Goal: Task Accomplishment & Management: Use online tool/utility

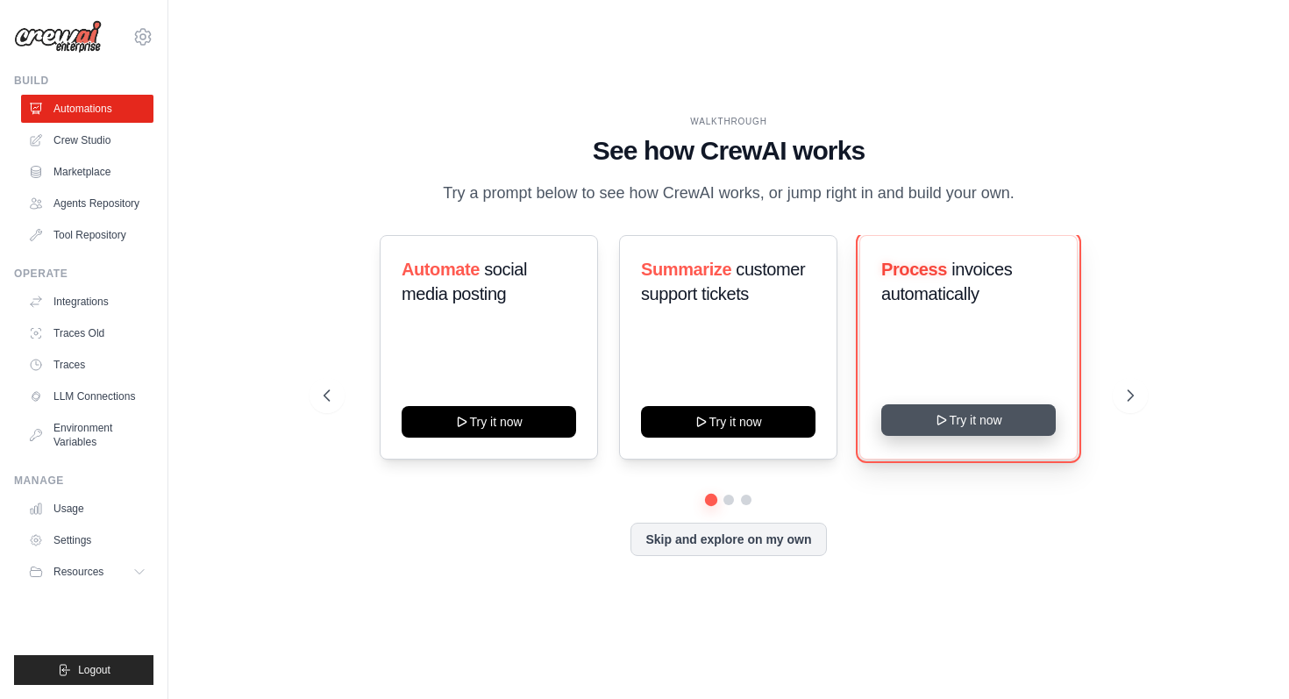
click at [964, 436] on button "Try it now" at bounding box center [968, 420] width 174 height 32
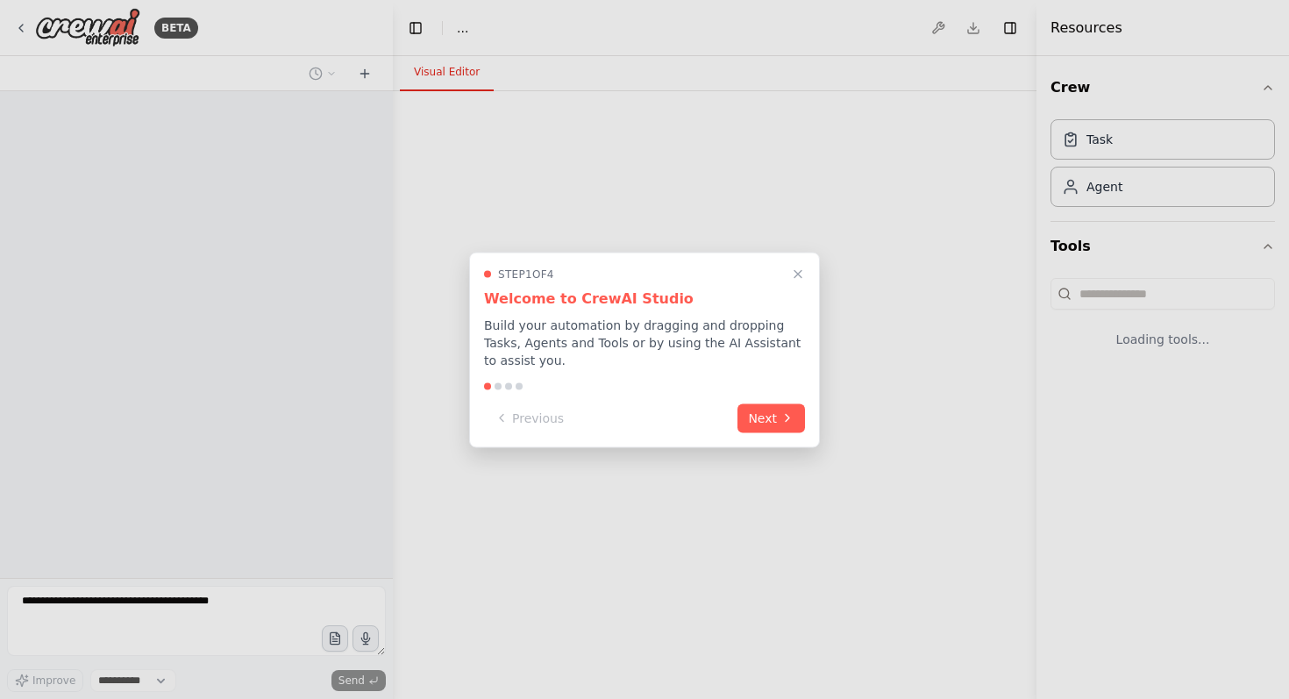
select select "****"
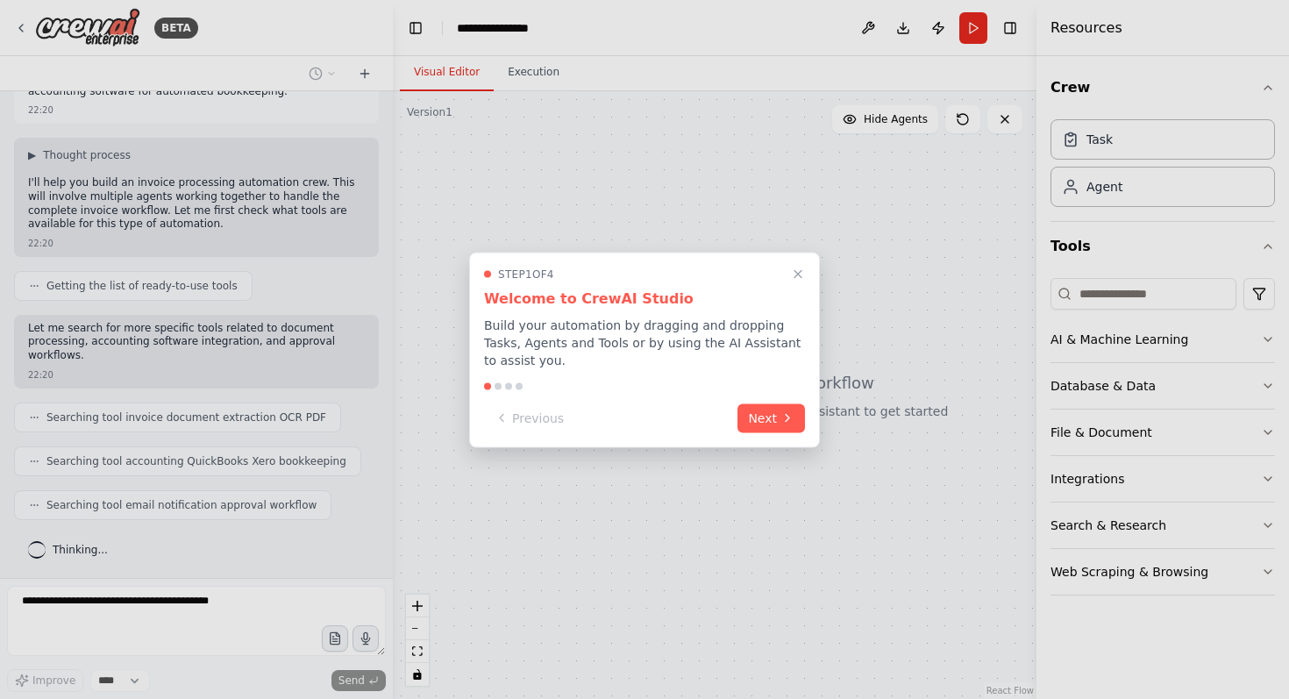
scroll to position [112, 0]
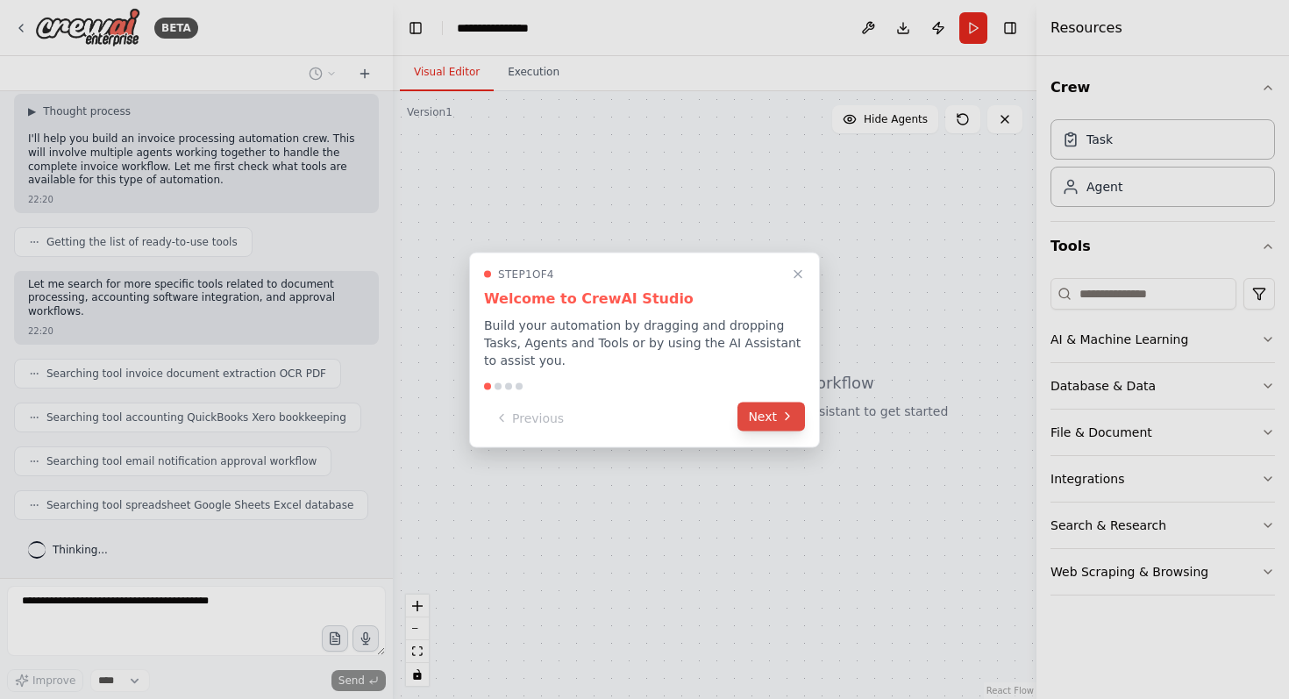
click at [763, 414] on button "Next" at bounding box center [771, 416] width 68 height 29
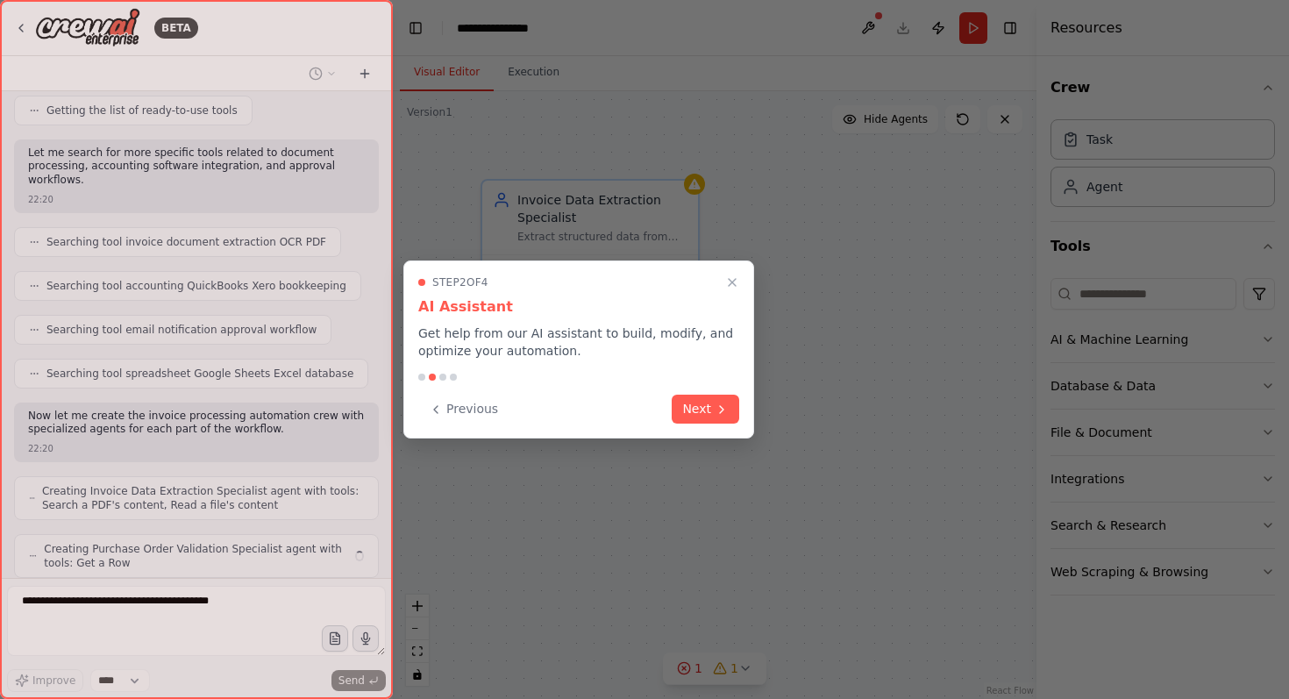
scroll to position [302, 0]
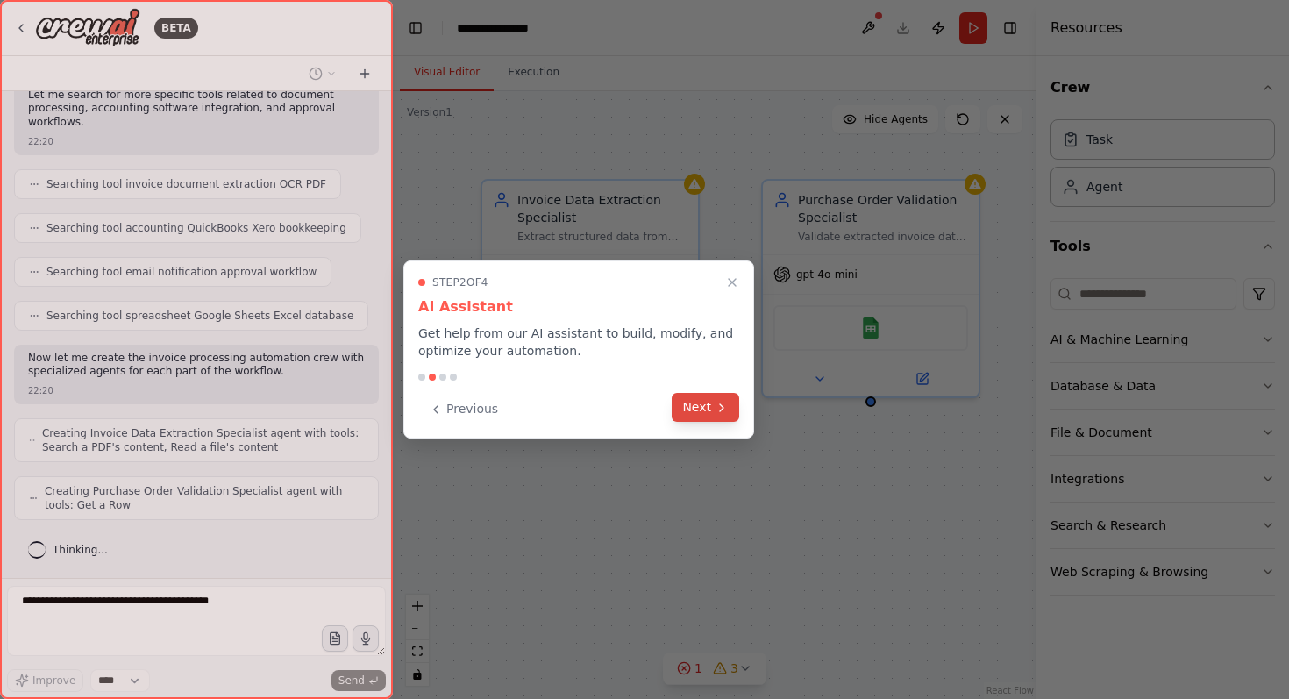
click at [706, 405] on button "Next" at bounding box center [706, 407] width 68 height 29
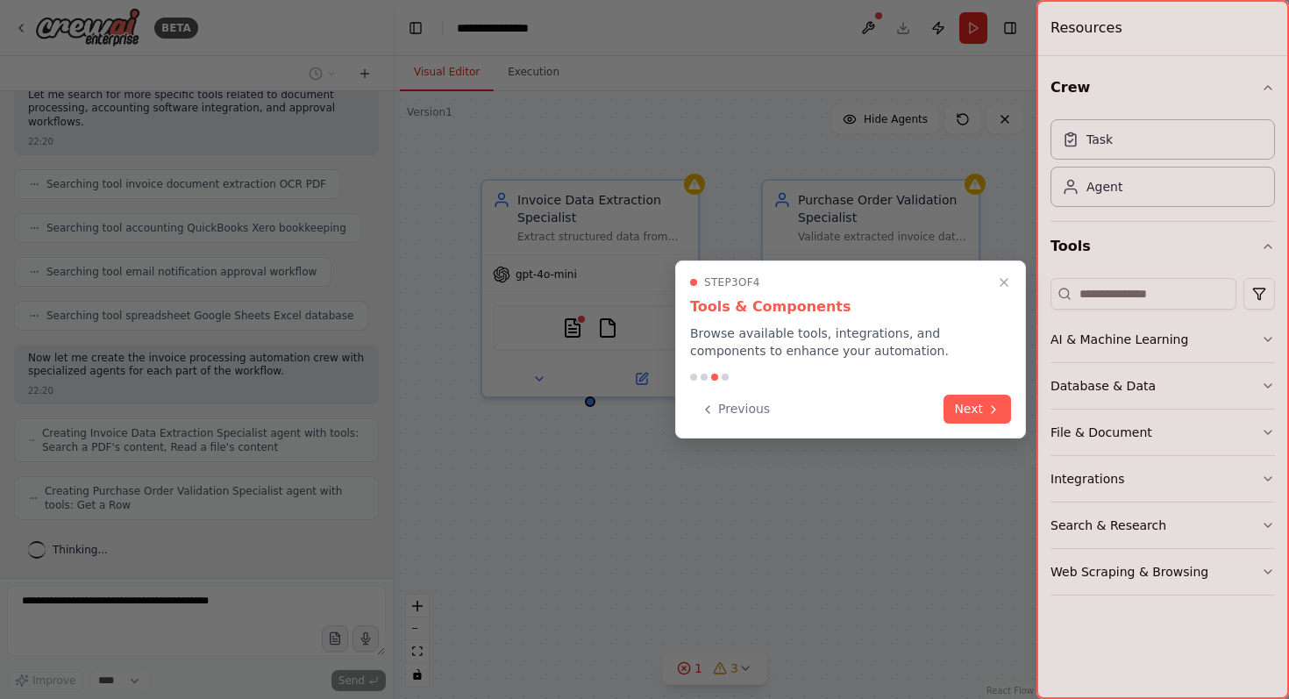
scroll to position [359, 0]
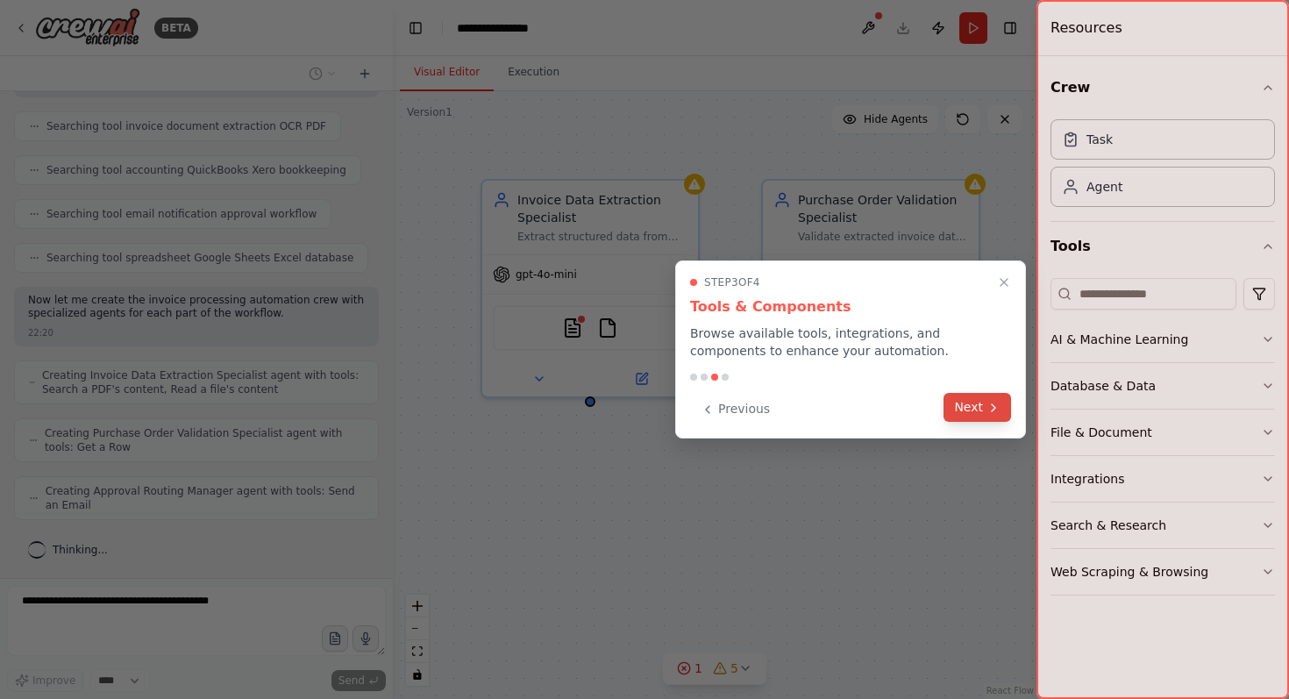
click at [968, 402] on button "Next" at bounding box center [977, 407] width 68 height 29
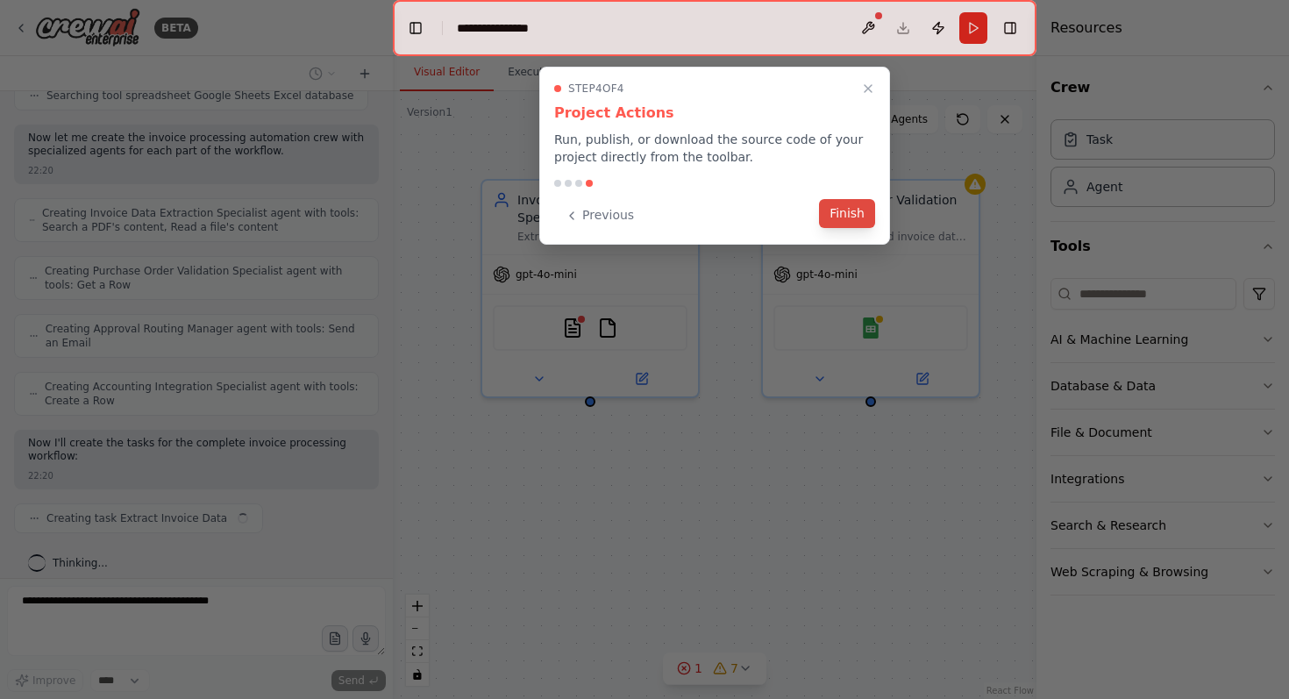
scroll to position [536, 0]
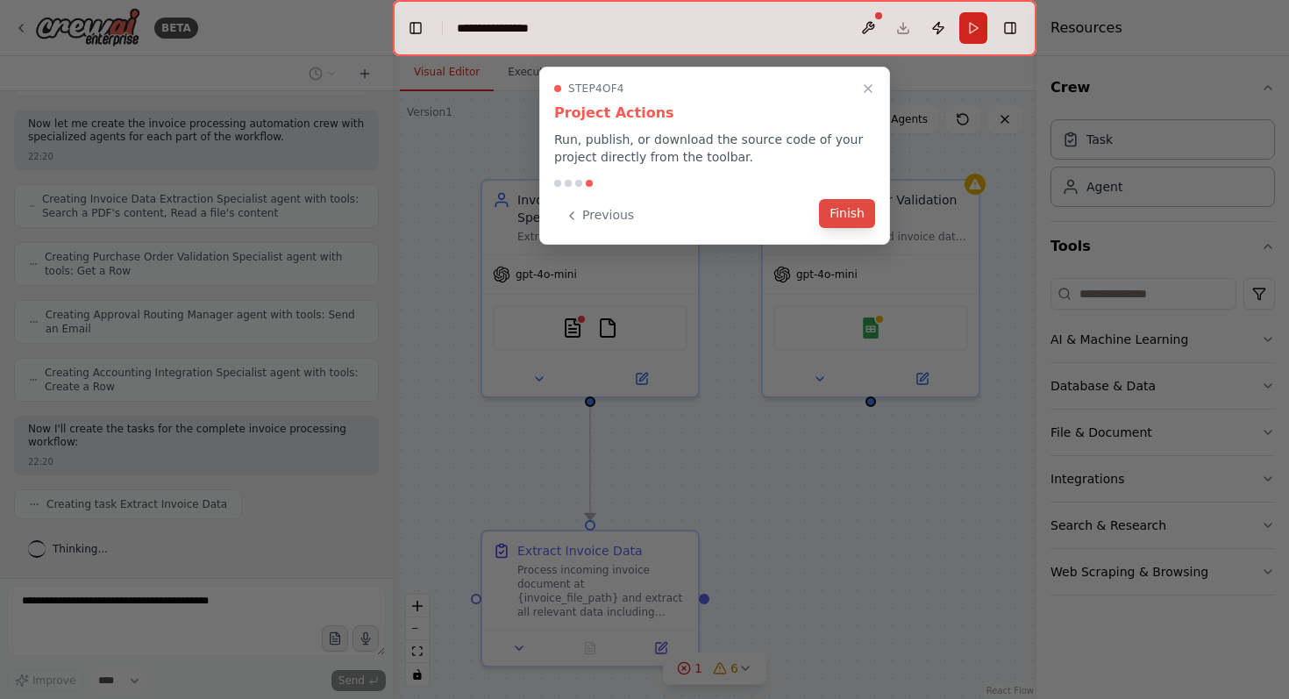
click at [841, 214] on button "Finish" at bounding box center [847, 213] width 56 height 29
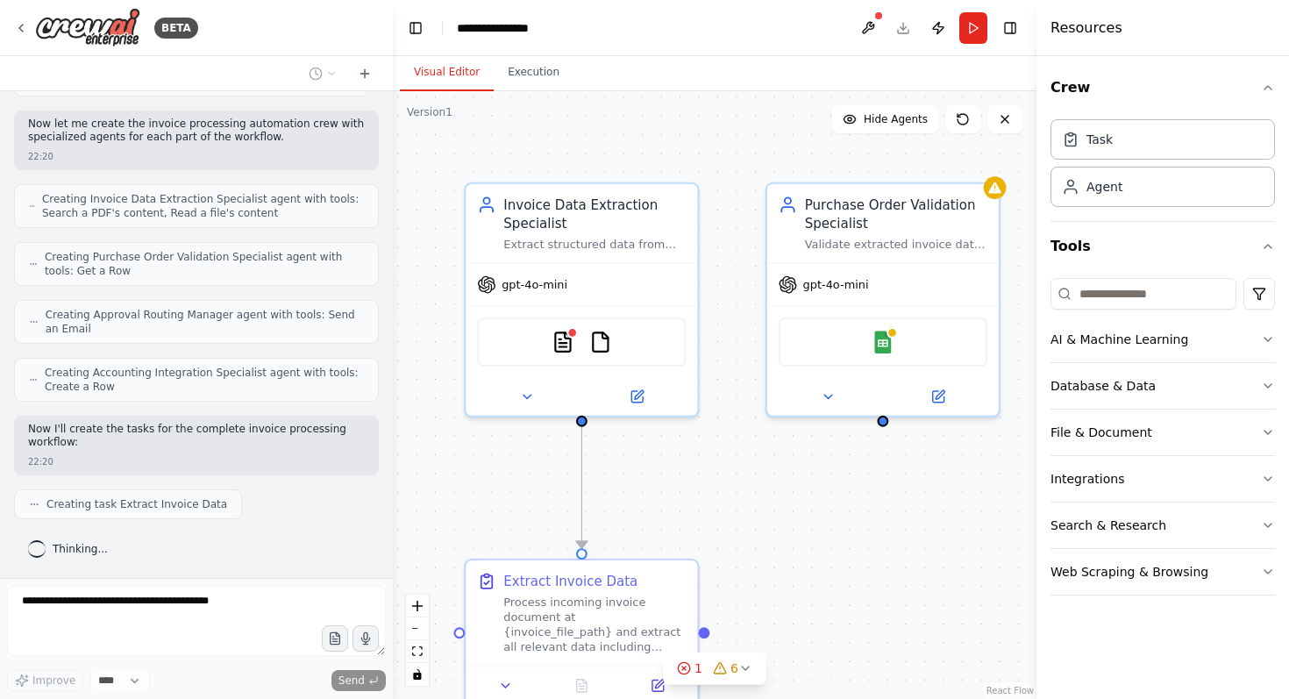
scroll to position [580, 0]
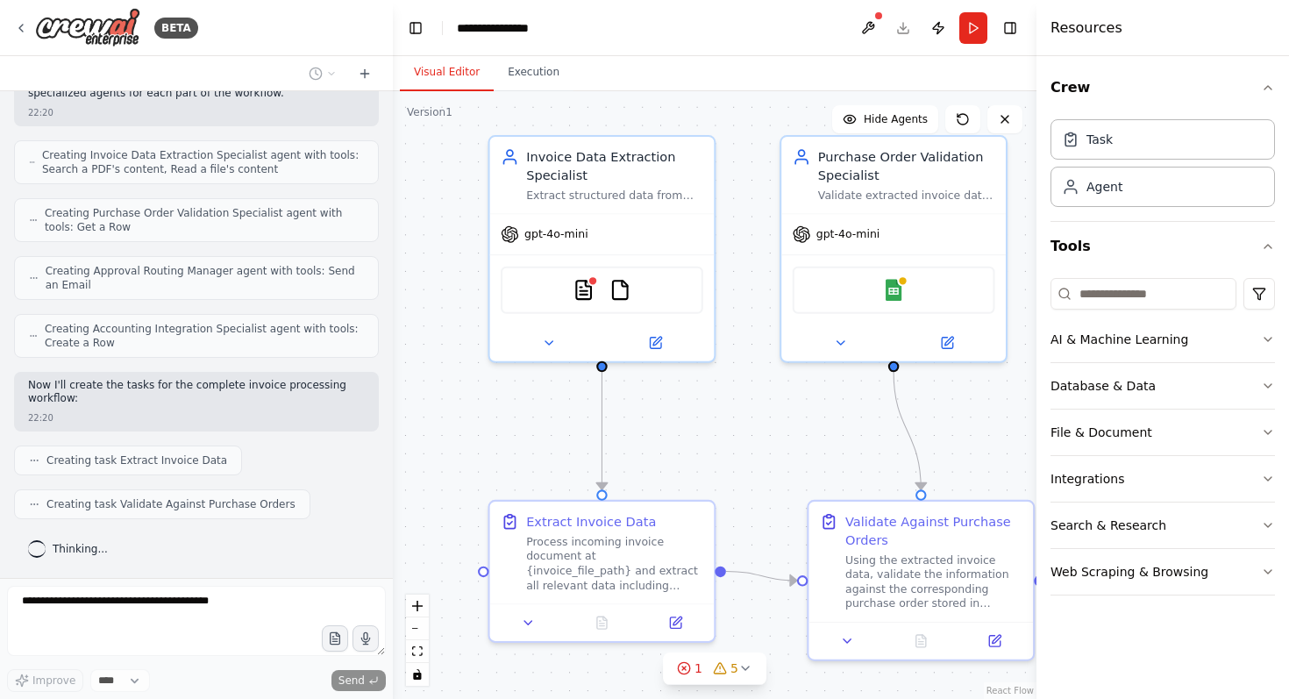
drag, startPoint x: 738, startPoint y: 479, endPoint x: 755, endPoint y: 432, distance: 49.4
click at [755, 432] on div ".deletable-edge-delete-btn { width: 20px; height: 20px; border: 0px solid #ffff…" at bounding box center [715, 395] width 644 height 608
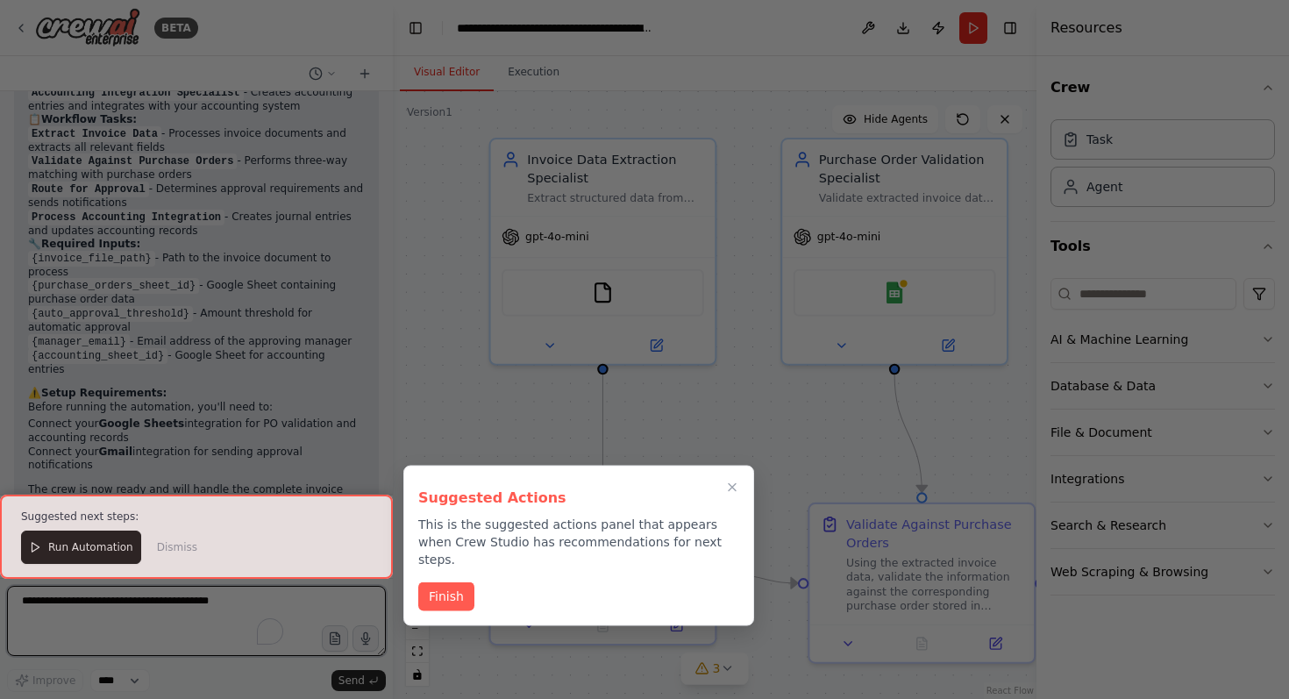
scroll to position [1893, 0]
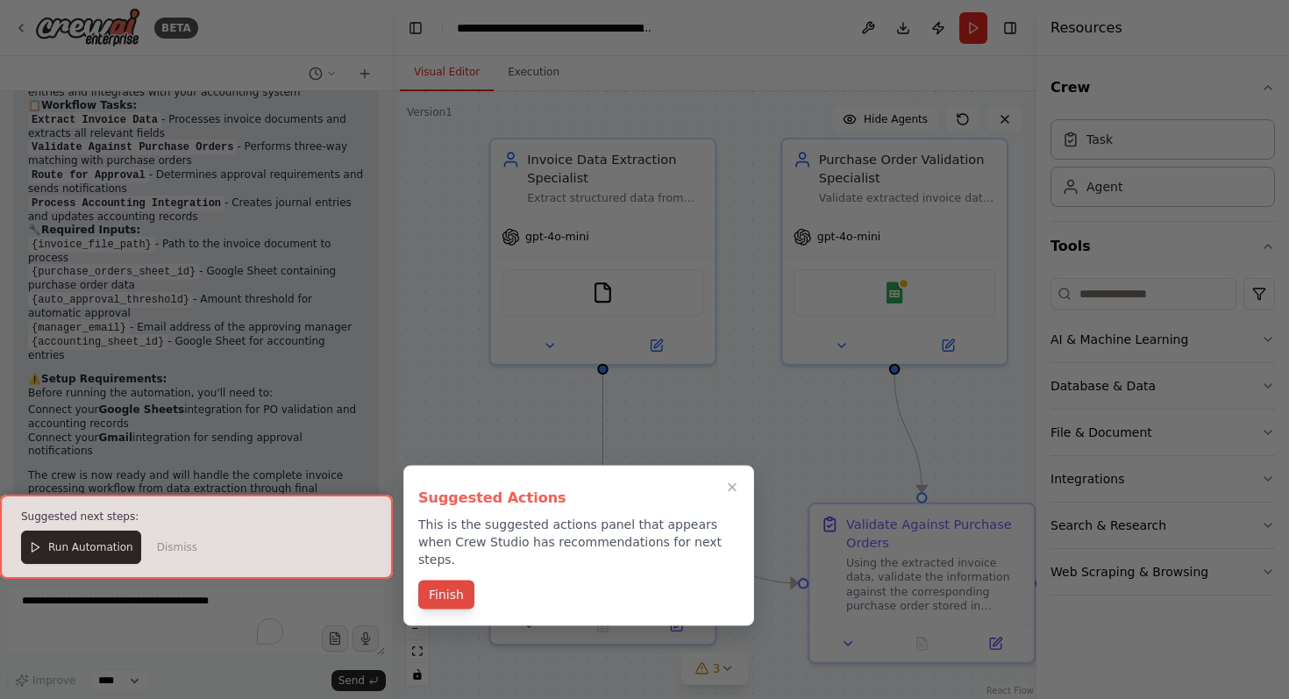
click at [452, 580] on button "Finish" at bounding box center [446, 594] width 56 height 29
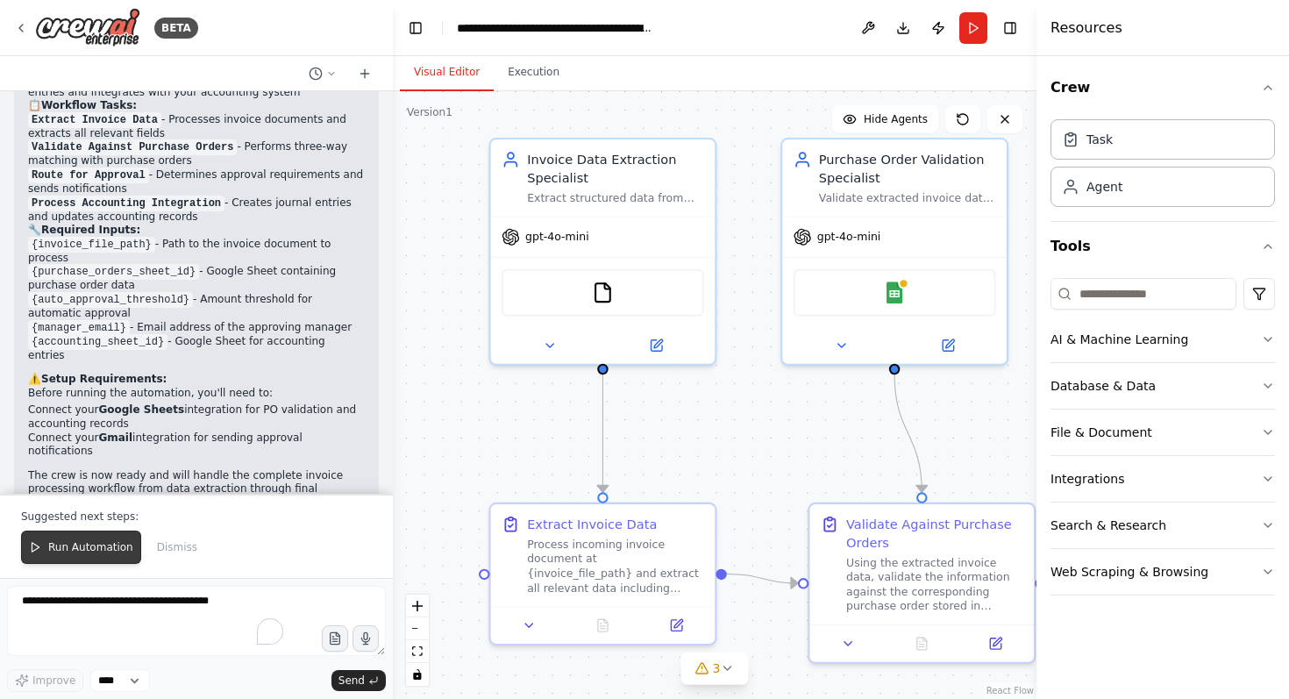
click at [89, 545] on span "Run Automation" at bounding box center [90, 547] width 85 height 14
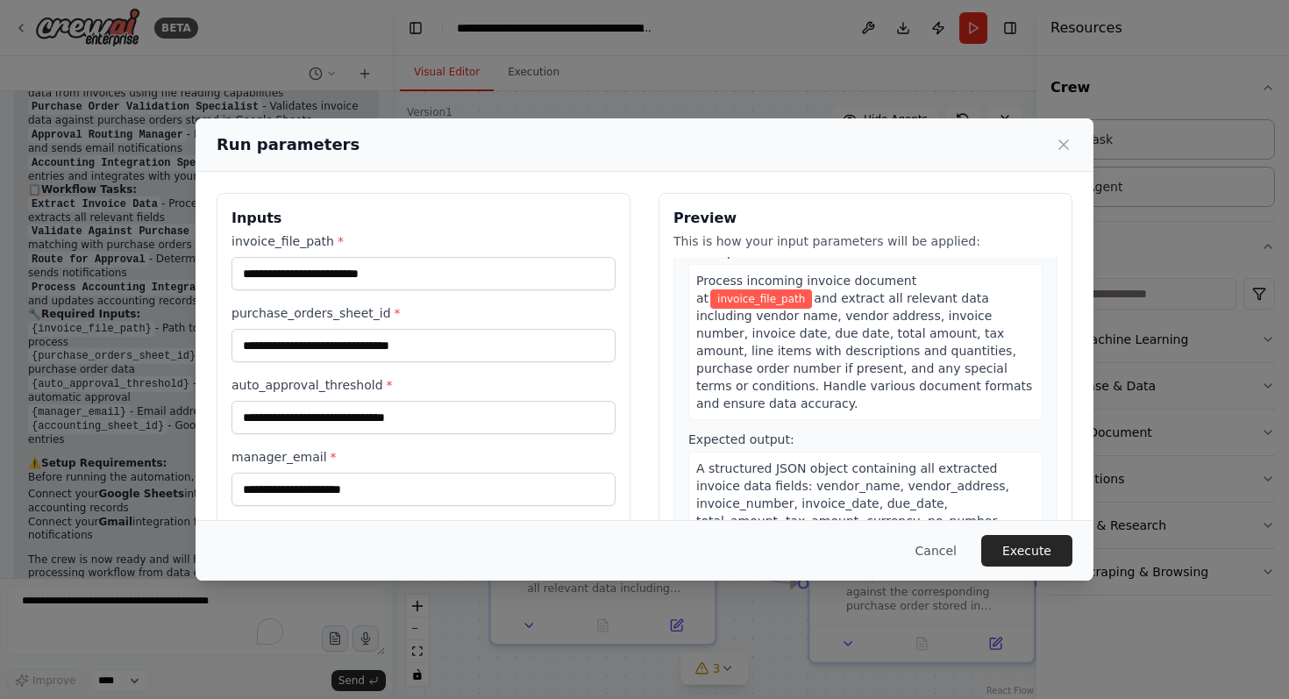
scroll to position [0, 0]
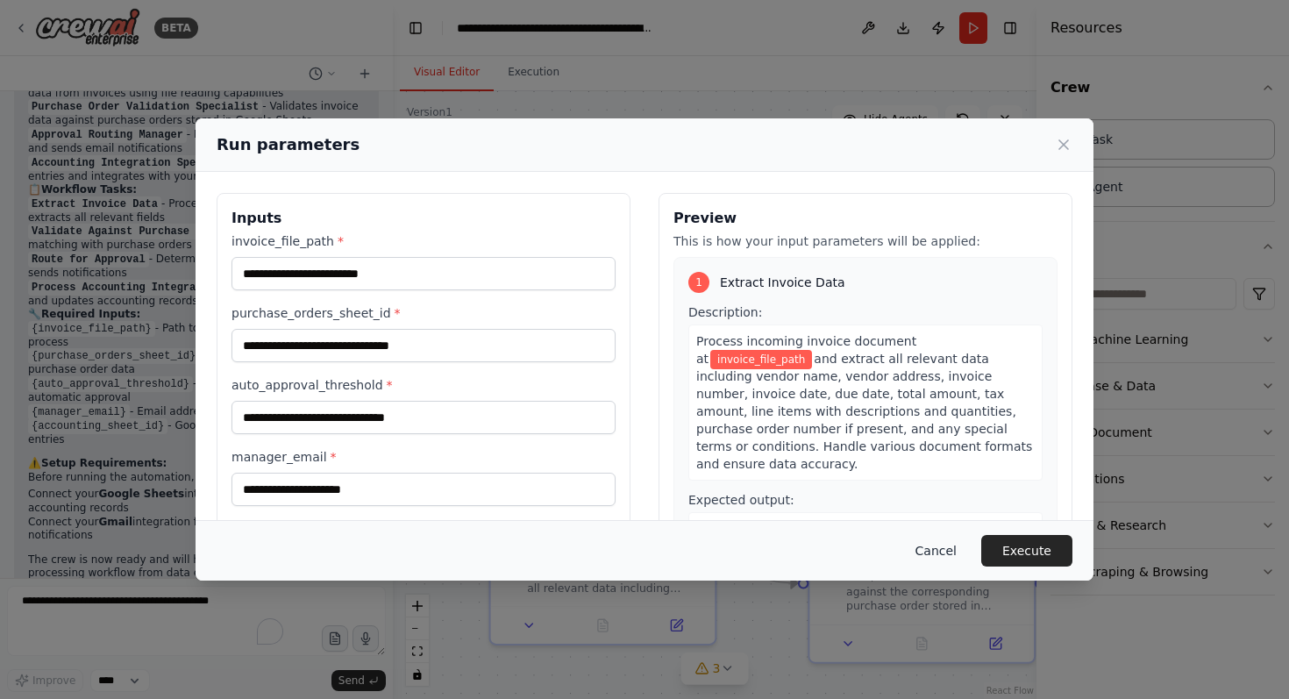
click at [940, 547] on button "Cancel" at bounding box center [935, 551] width 69 height 32
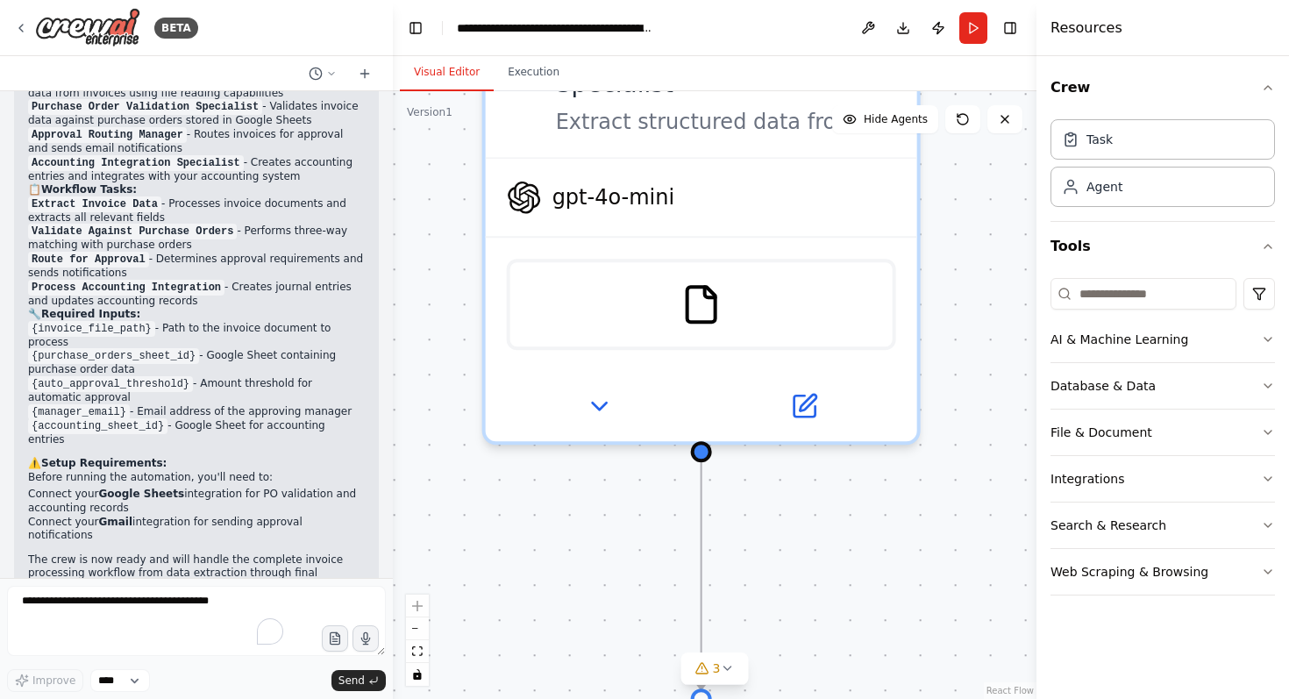
scroll to position [1809, 0]
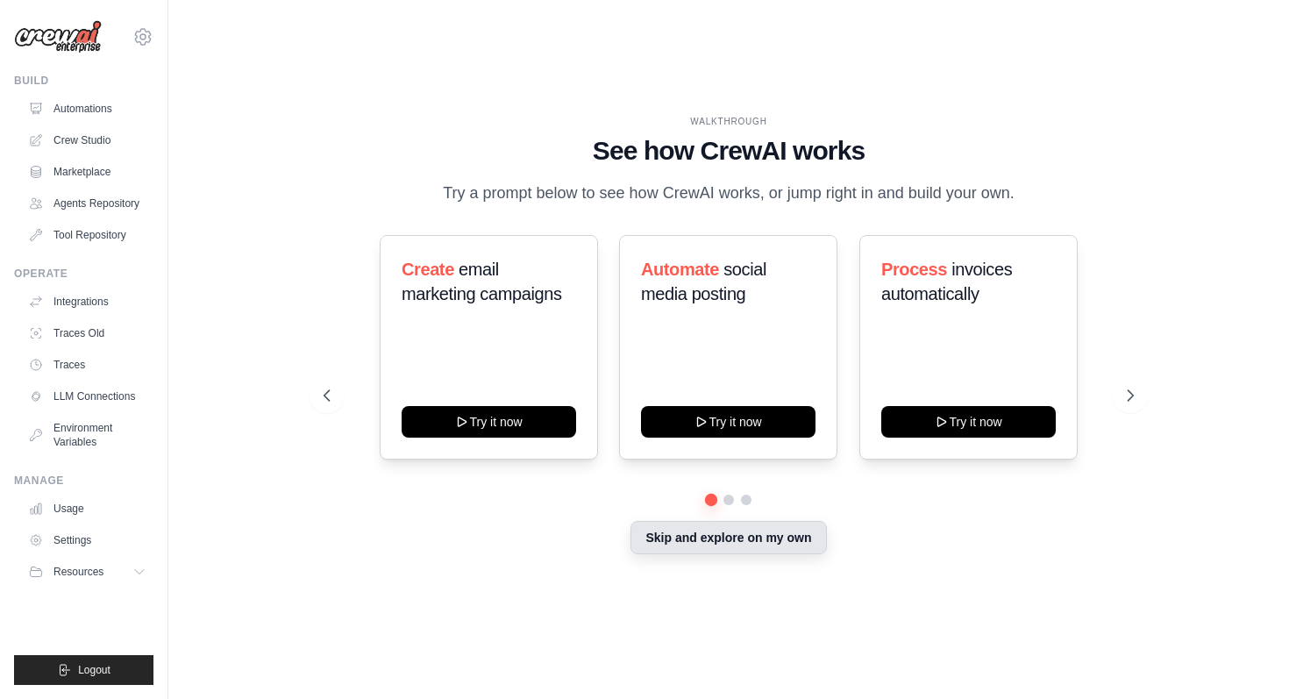
click at [739, 551] on button "Skip and explore on my own" at bounding box center [728, 537] width 196 height 33
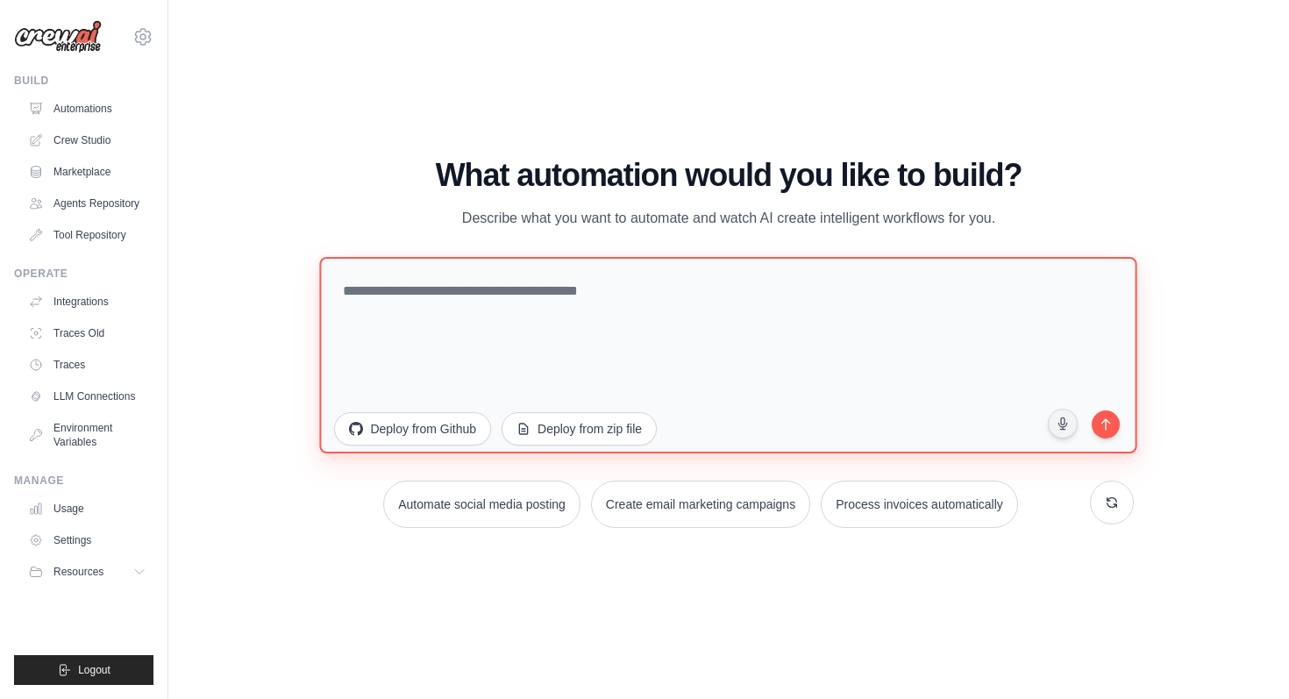
click at [687, 294] on textarea at bounding box center [728, 354] width 817 height 196
drag, startPoint x: 516, startPoint y: 293, endPoint x: 551, endPoint y: 294, distance: 35.1
click at [551, 294] on textarea "**********" at bounding box center [728, 354] width 817 height 196
click at [859, 299] on textarea "**********" at bounding box center [728, 354] width 817 height 196
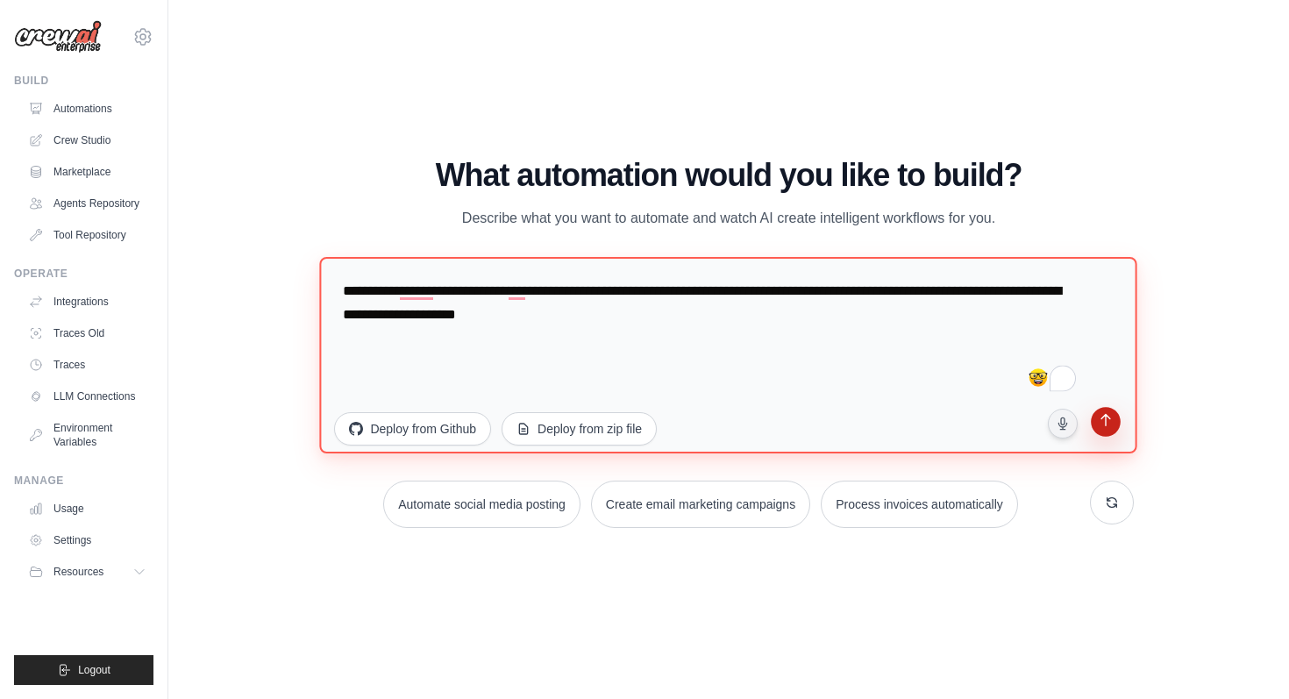
type textarea "**********"
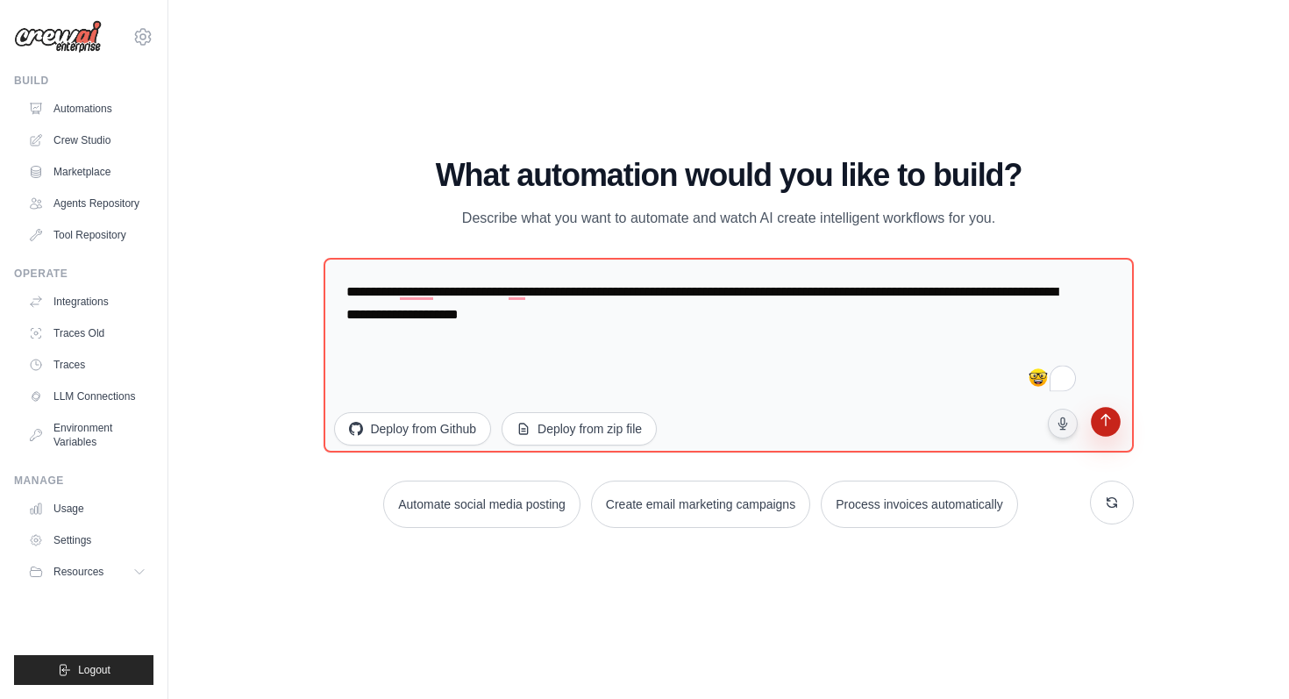
click at [1102, 423] on icon "submit" at bounding box center [1105, 422] width 17 height 17
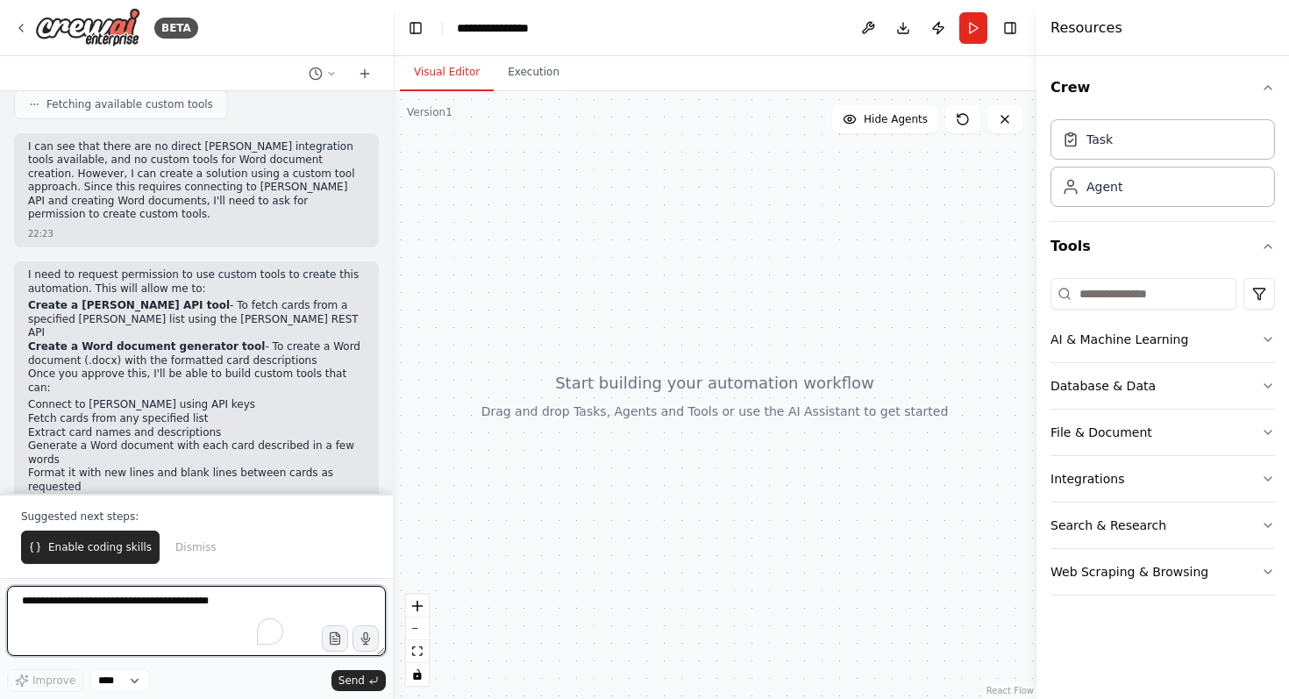
scroll to position [820, 0]
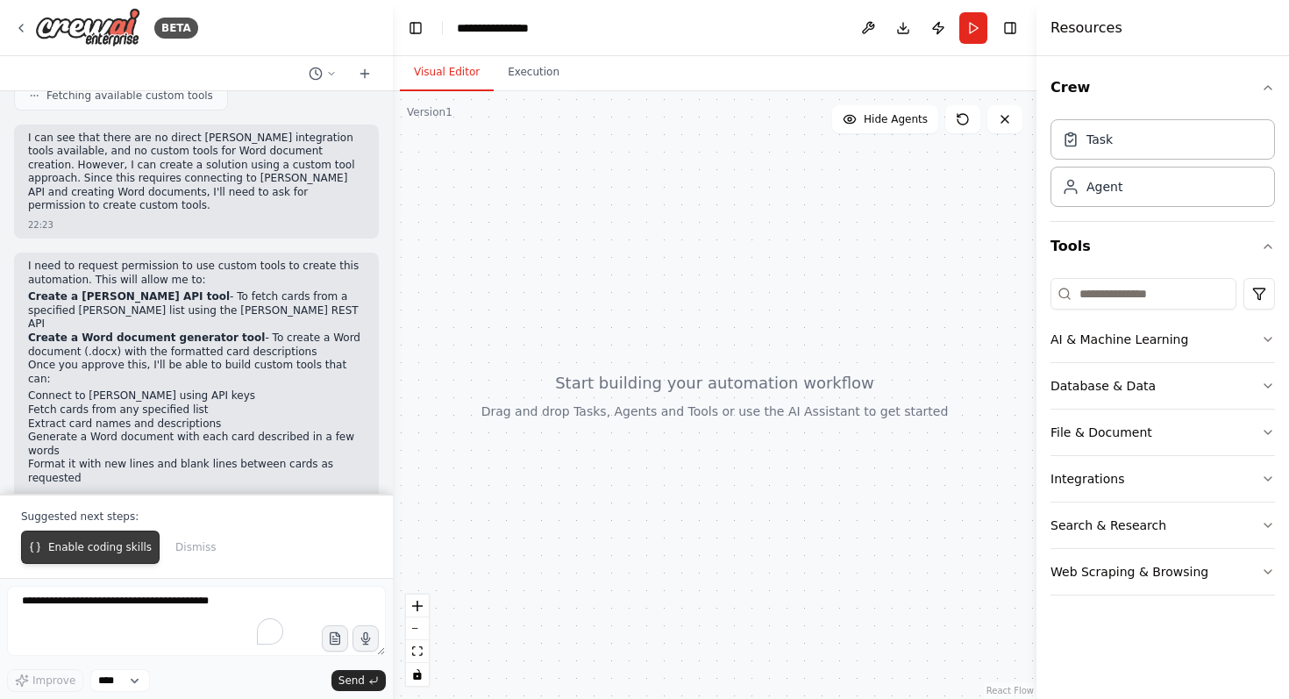
click at [117, 546] on span "Enable coding skills" at bounding box center [99, 547] width 103 height 14
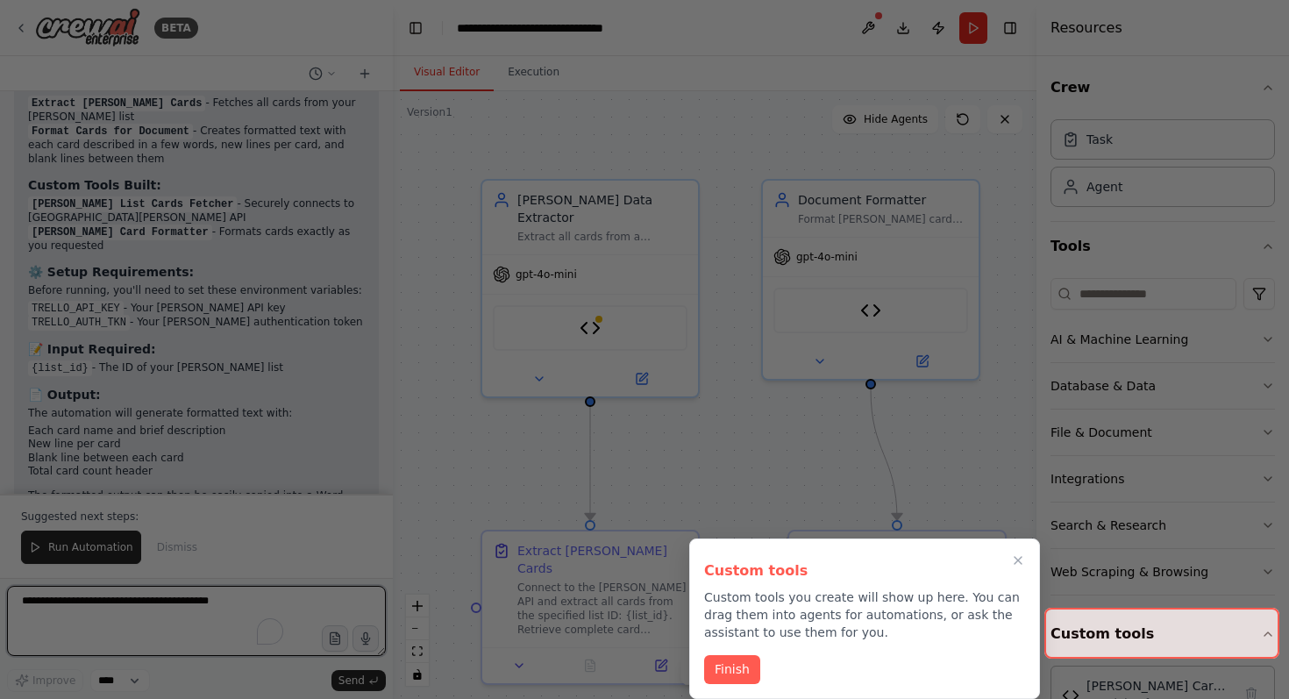
scroll to position [3568, 0]
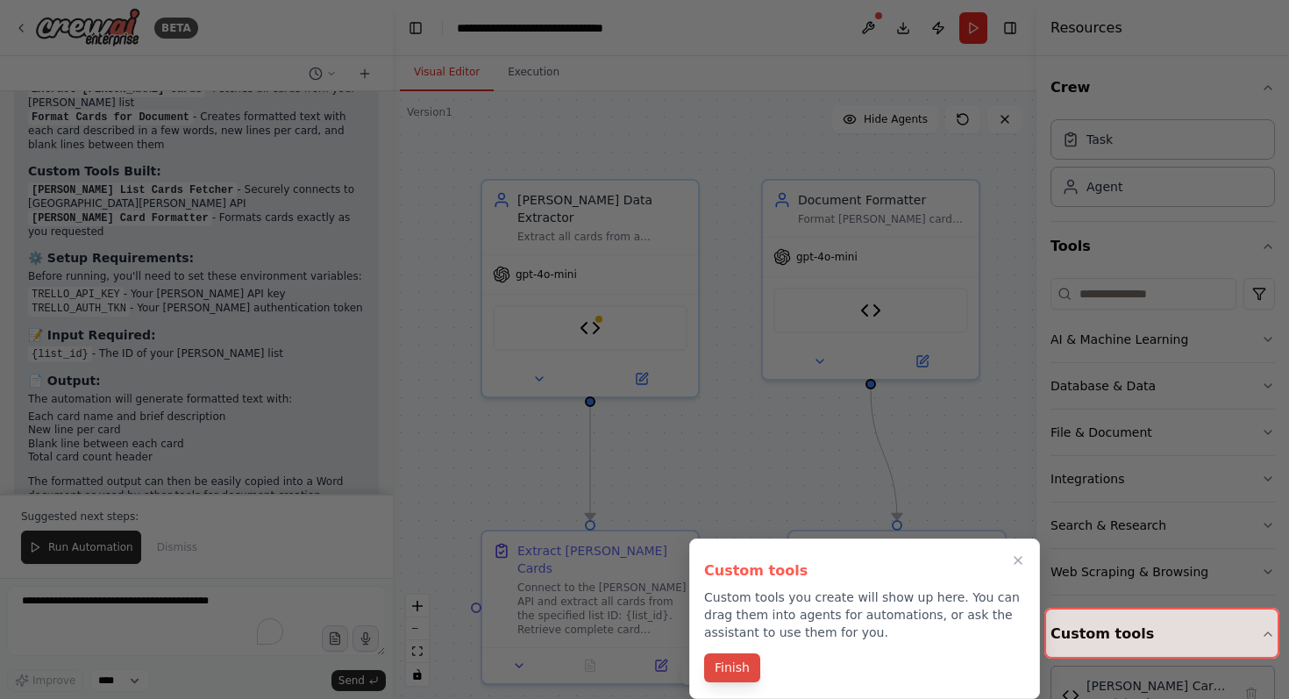
click at [732, 666] on button "Finish" at bounding box center [732, 667] width 56 height 29
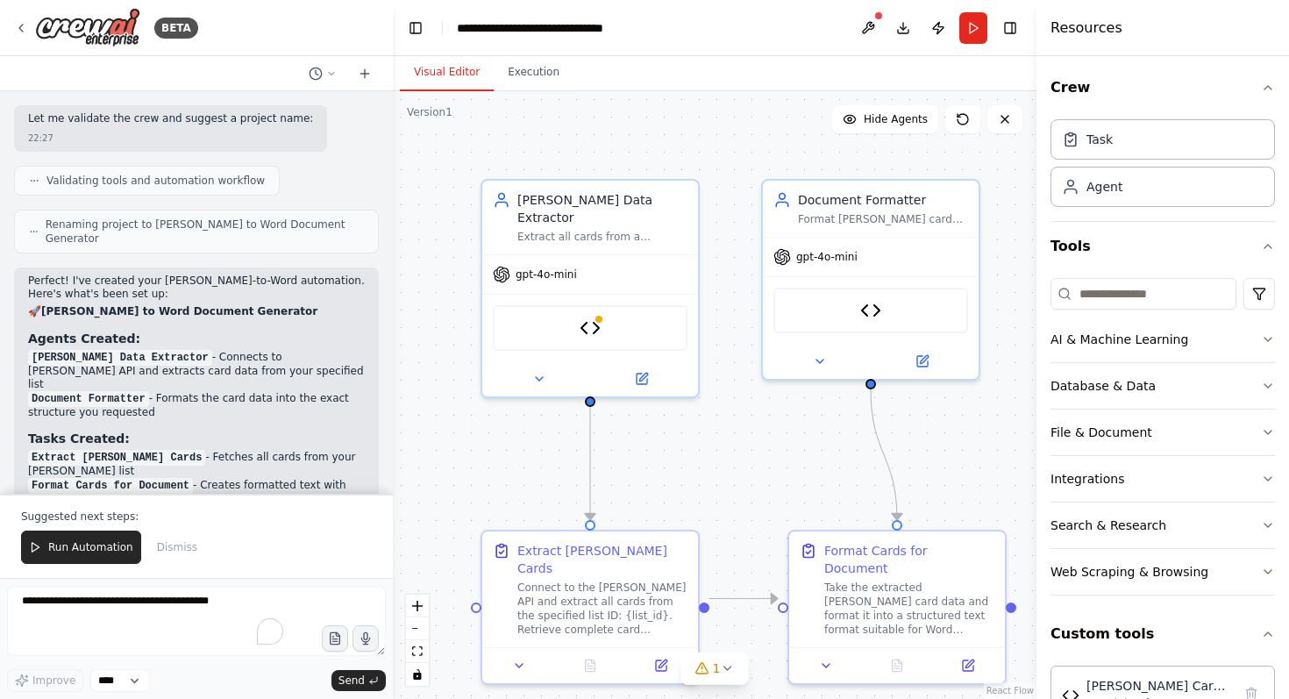
scroll to position [3201, 0]
click at [566, 206] on div "Trello Data Extractor Extract all cards from a specified Trello list {list_id} …" at bounding box center [602, 214] width 170 height 53
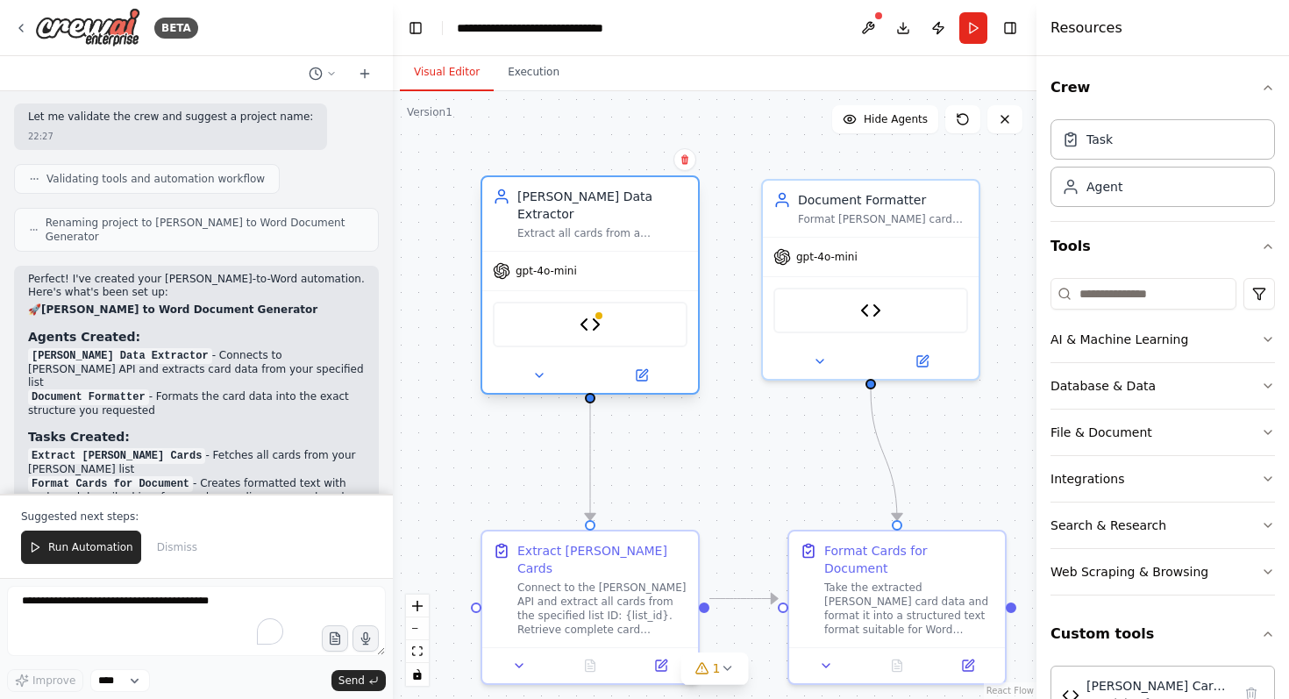
click at [568, 223] on div "Trello Data Extractor Extract all cards from a specified Trello list {list_id} …" at bounding box center [590, 214] width 216 height 74
click at [593, 314] on img at bounding box center [590, 324] width 21 height 21
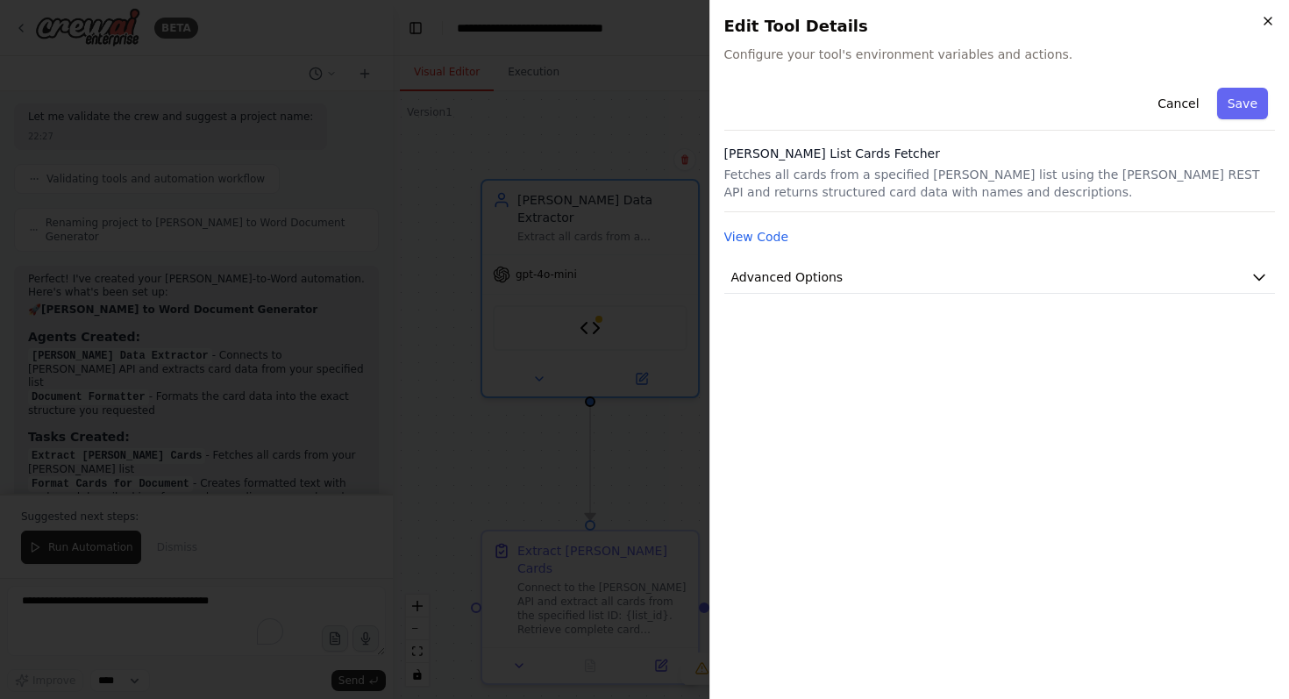
click at [1264, 18] on icon "button" at bounding box center [1267, 21] width 7 height 7
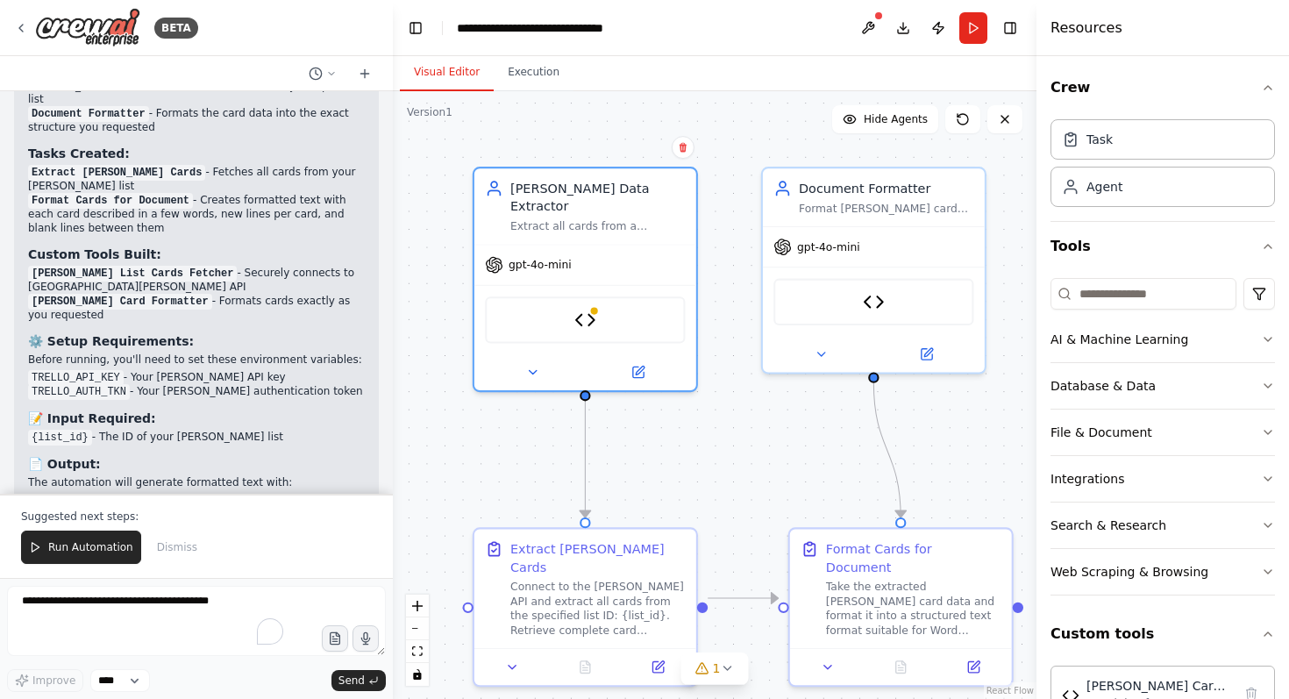
scroll to position [3568, 0]
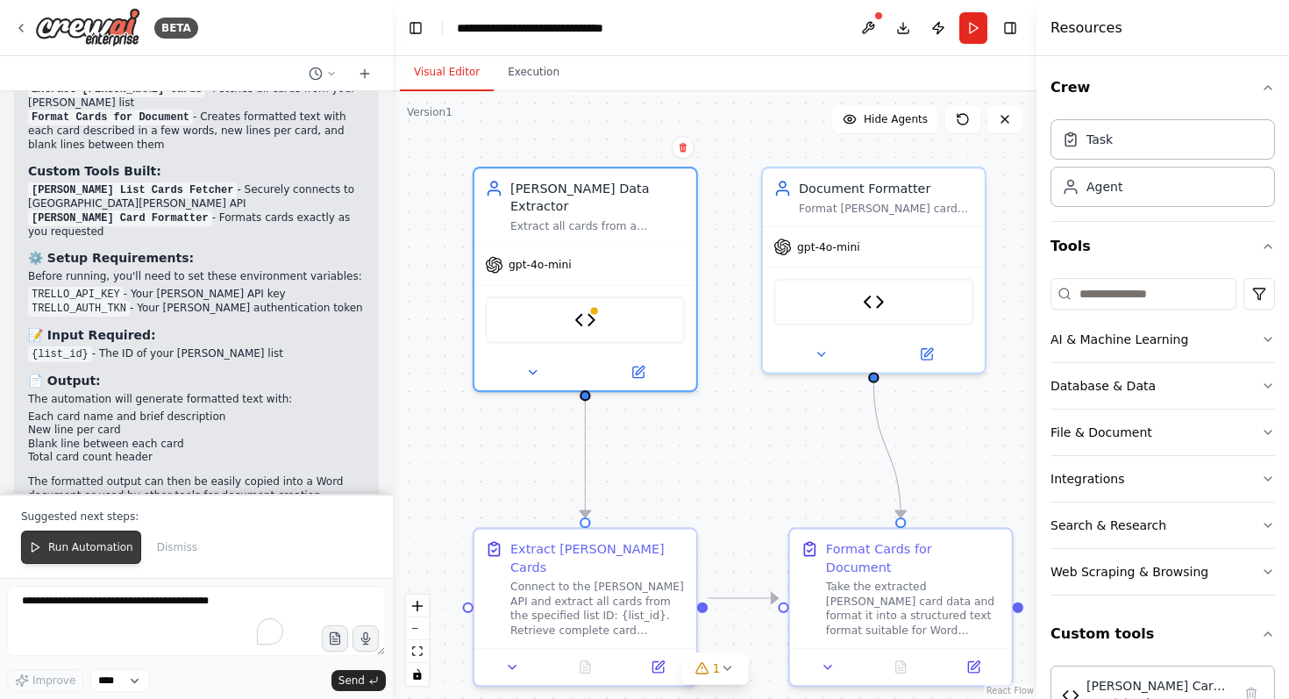
click at [81, 549] on span "Run Automation" at bounding box center [90, 547] width 85 height 14
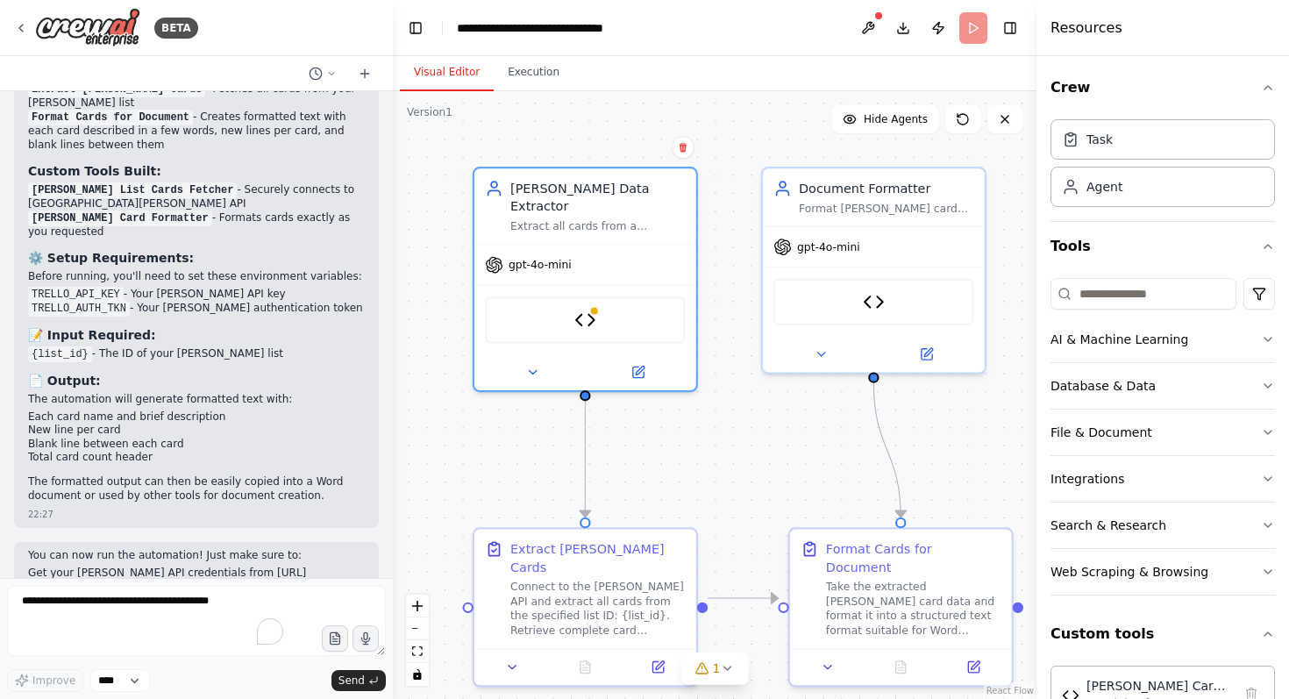
scroll to position [3483, 0]
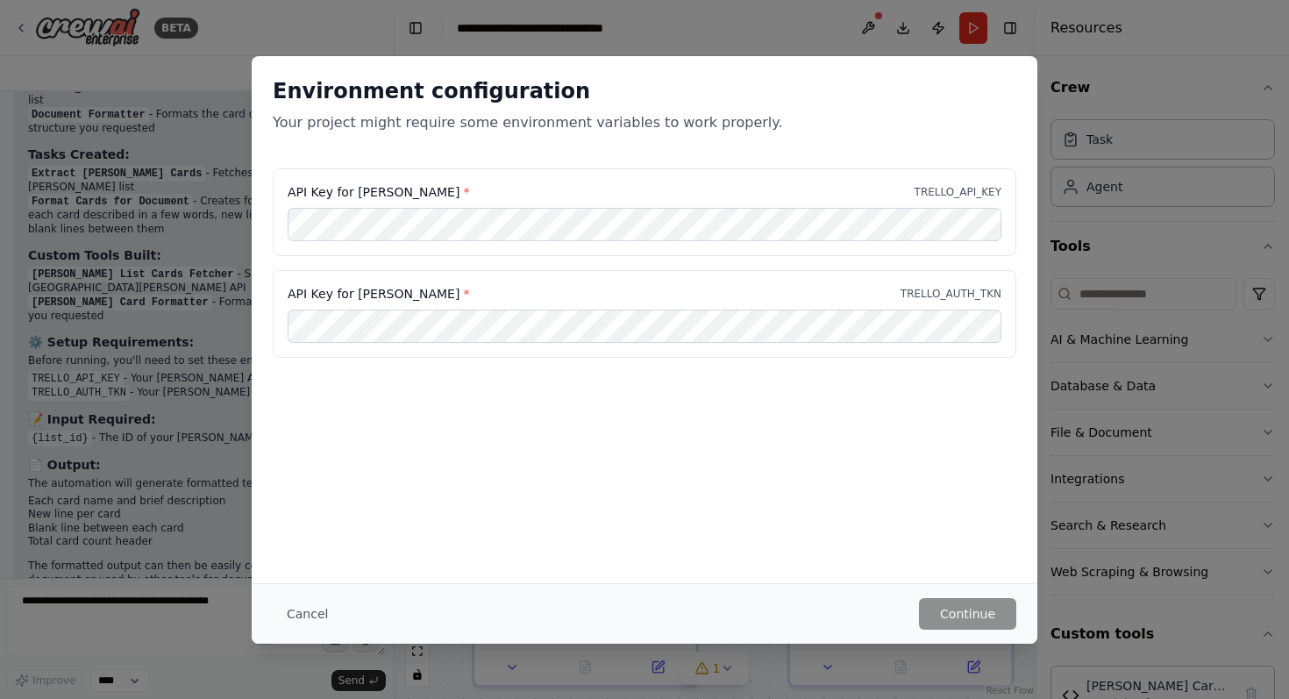
click at [499, 426] on div "Environment configuration Your project might require some environment variables…" at bounding box center [645, 319] width 786 height 527
click at [302, 615] on button "Cancel" at bounding box center [307, 614] width 69 height 32
